Goal: Find specific page/section: Find specific page/section

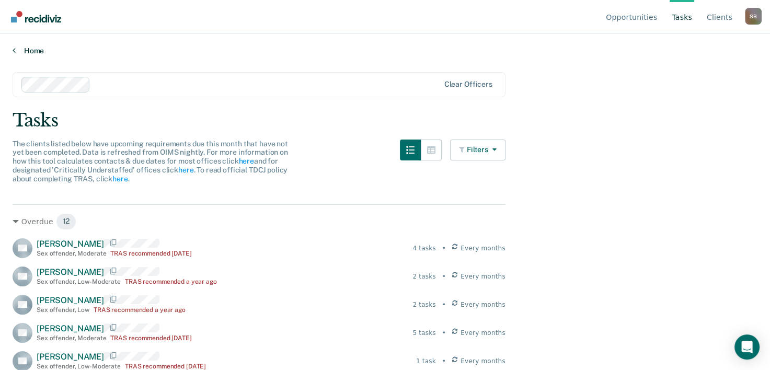
click at [37, 50] on link "Home" at bounding box center [385, 50] width 745 height 9
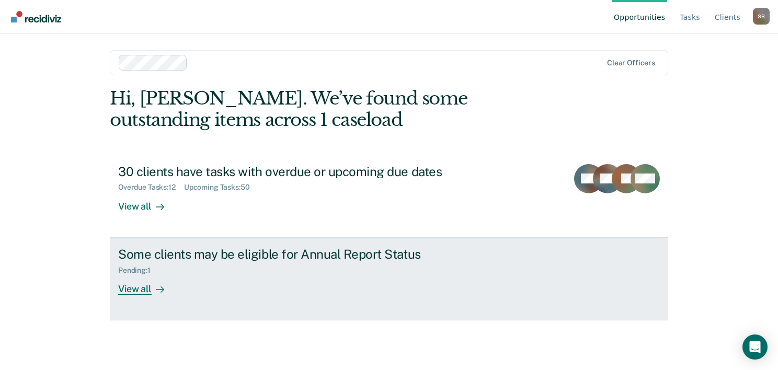
click at [213, 274] on div "Some clients may be eligible for Annual Report Status Pending : 1 View all" at bounding box center [314, 271] width 392 height 48
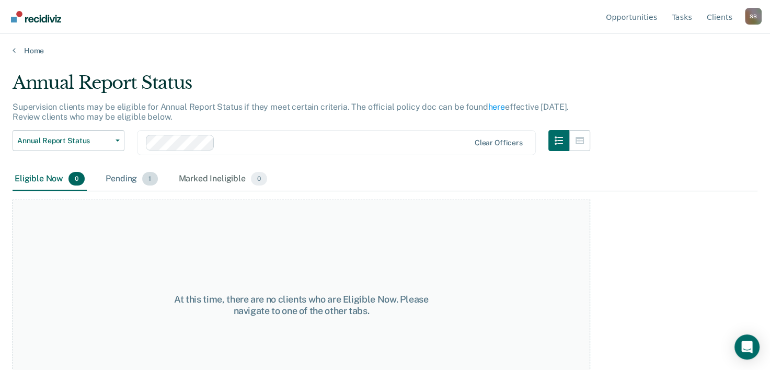
click at [130, 178] on div "Pending 1" at bounding box center [132, 179] width 56 height 23
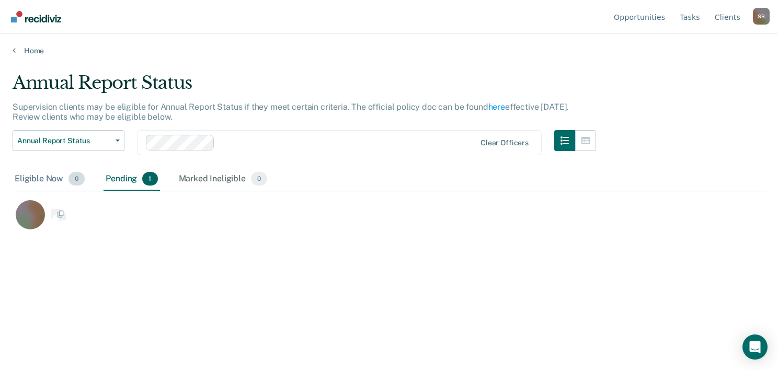
click at [73, 182] on span "0" at bounding box center [76, 179] width 16 height 14
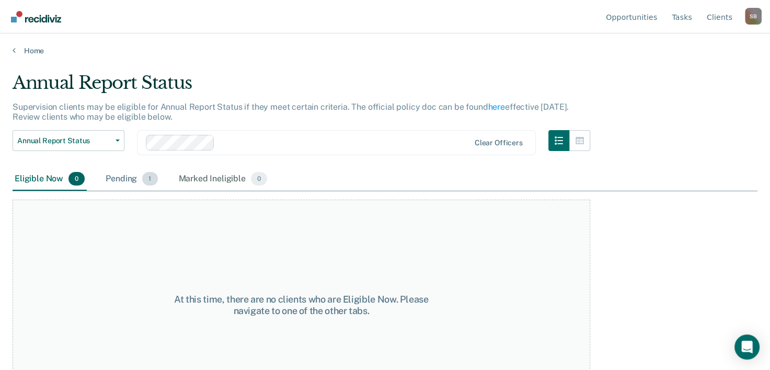
click at [122, 178] on div "Pending 1" at bounding box center [132, 179] width 56 height 23
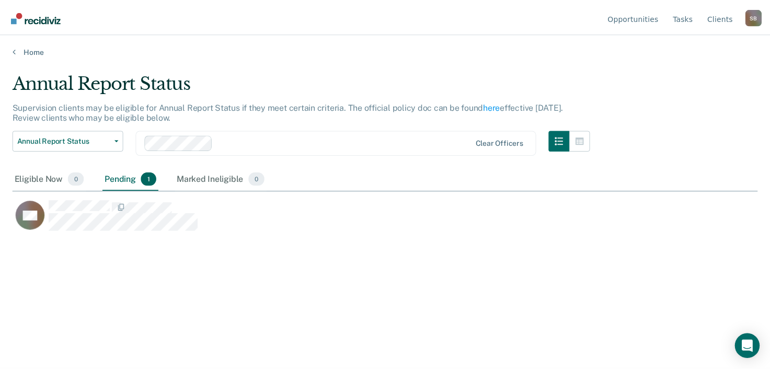
scroll to position [211, 745]
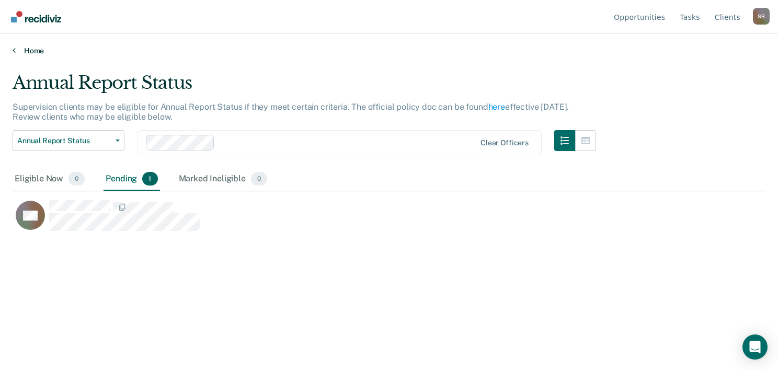
click at [21, 49] on link "Home" at bounding box center [389, 50] width 753 height 9
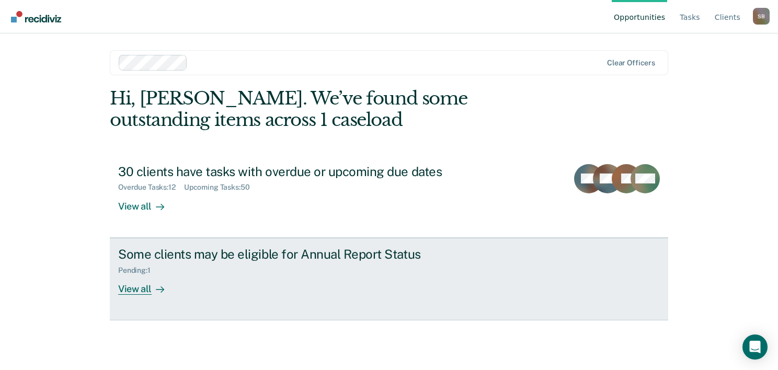
click at [138, 291] on div "View all" at bounding box center [147, 284] width 59 height 20
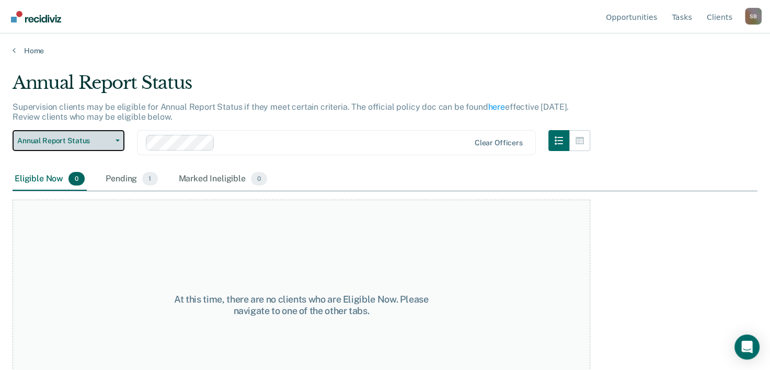
click at [118, 145] on button "Annual Report Status" at bounding box center [69, 140] width 112 height 21
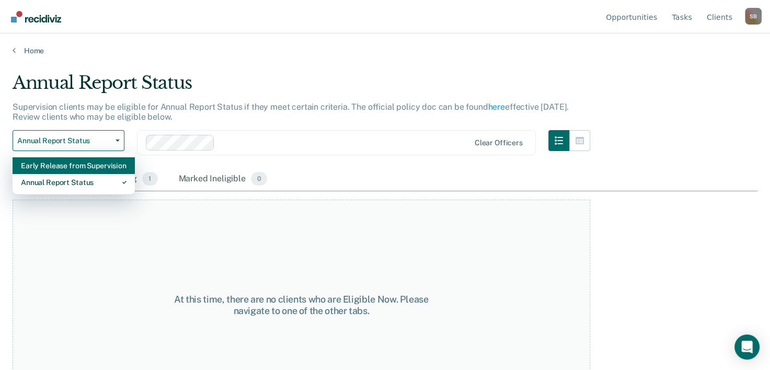
click at [63, 170] on div "Early Release from Supervision" at bounding box center [74, 165] width 106 height 17
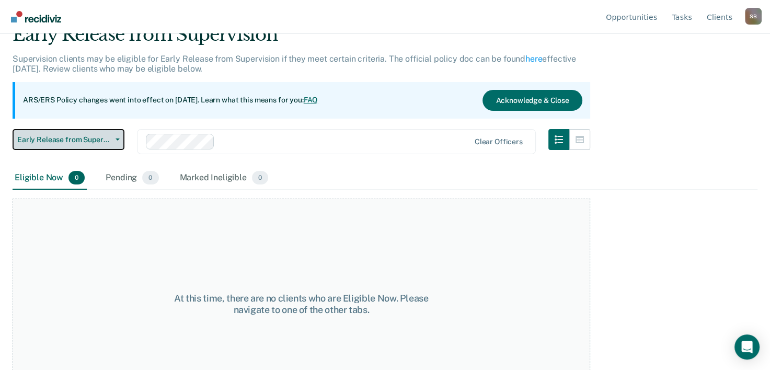
scroll to position [87, 0]
